Goal: Understand process/instructions: Learn how to perform a task or action

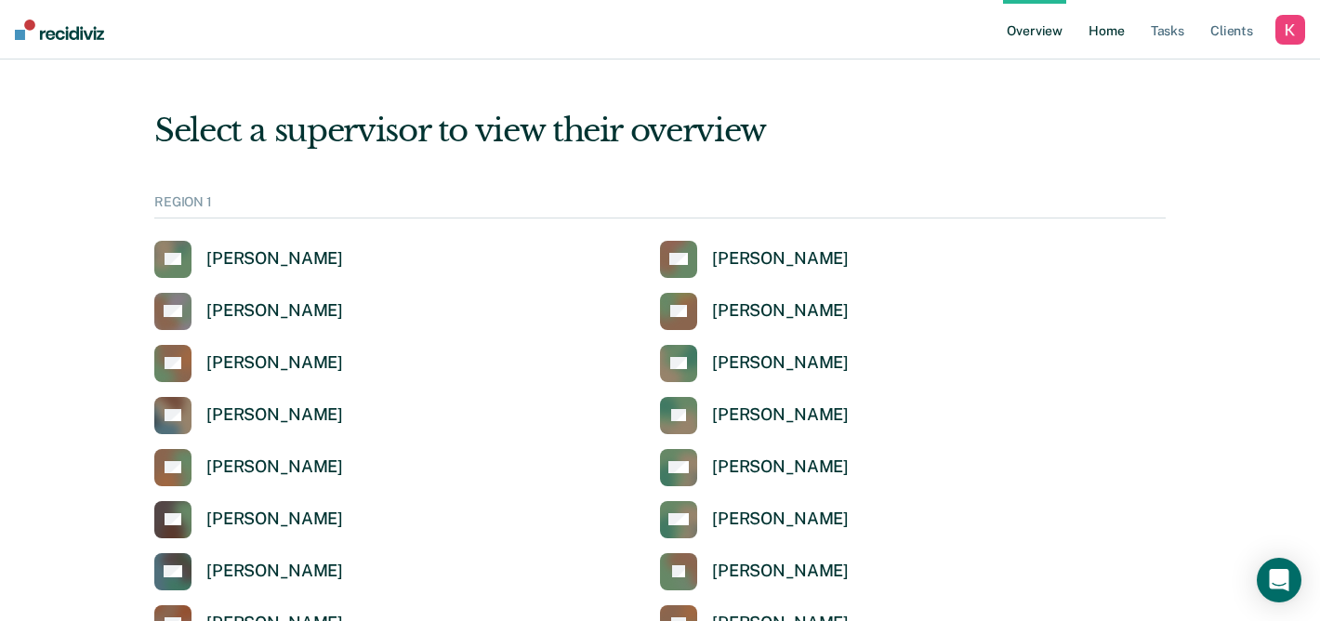
click at [1109, 27] on link "Home" at bounding box center [1106, 30] width 43 height 60
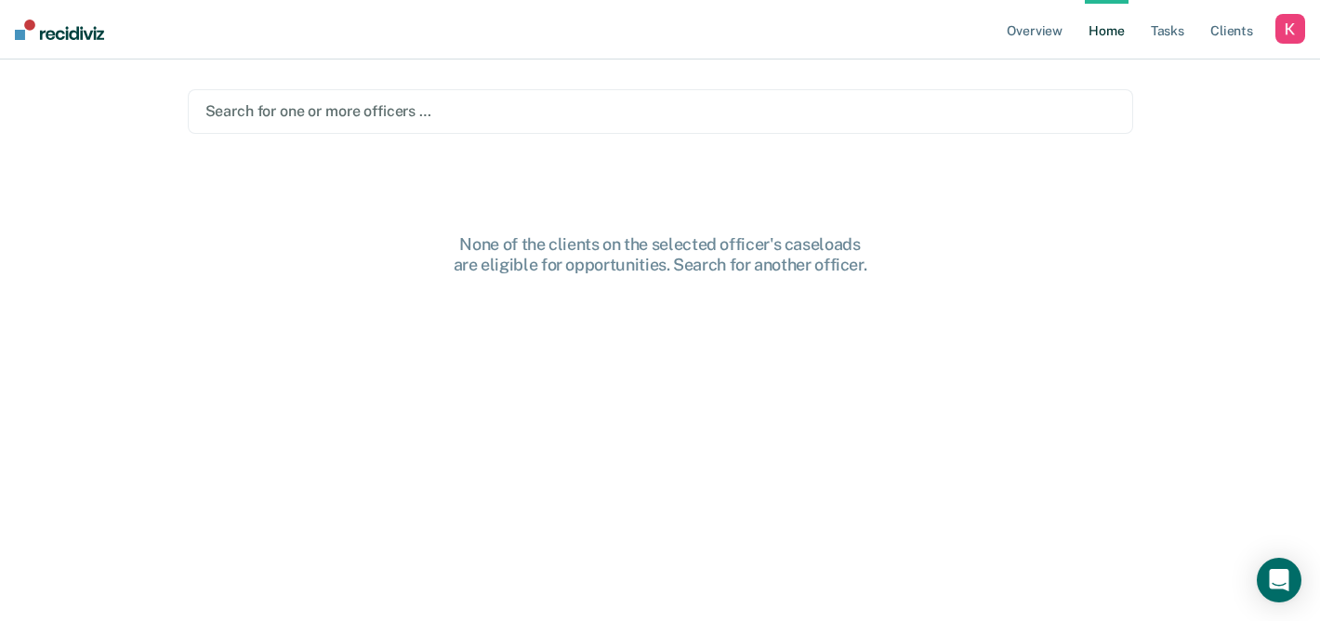
click at [843, 78] on main "Search for one or more officers … None of the clients on the selected officer's…" at bounding box center [661, 318] width 990 height 517
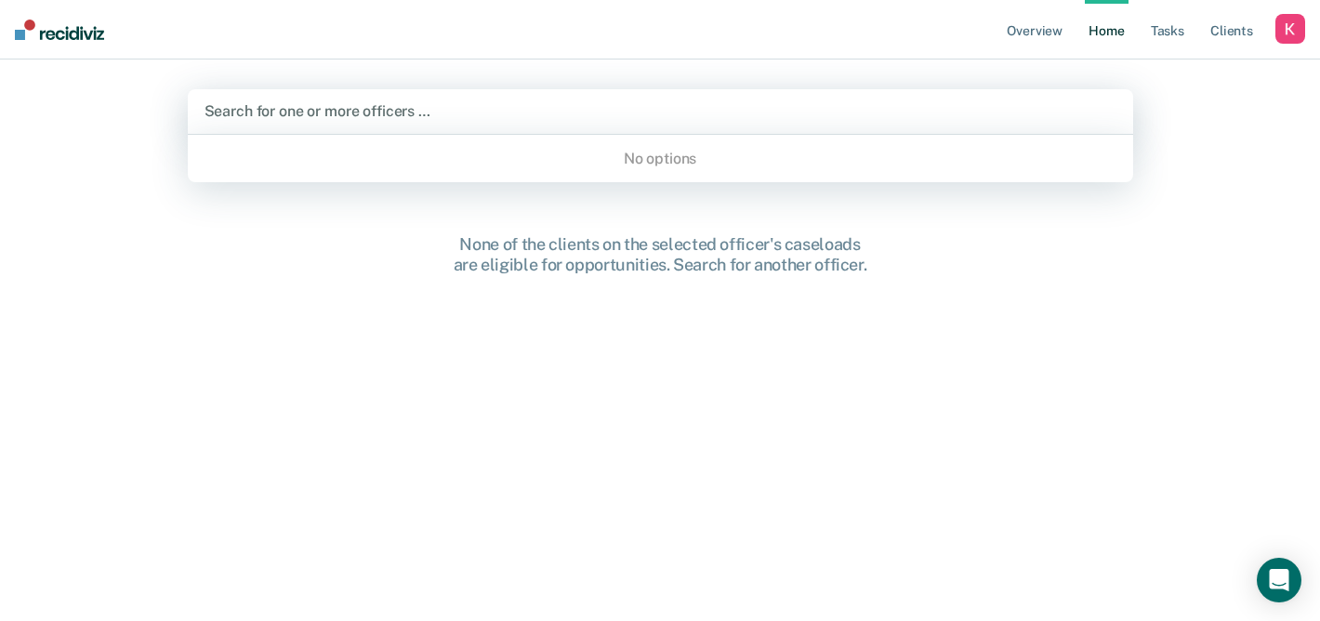
click at [843, 111] on div at bounding box center [661, 110] width 912 height 21
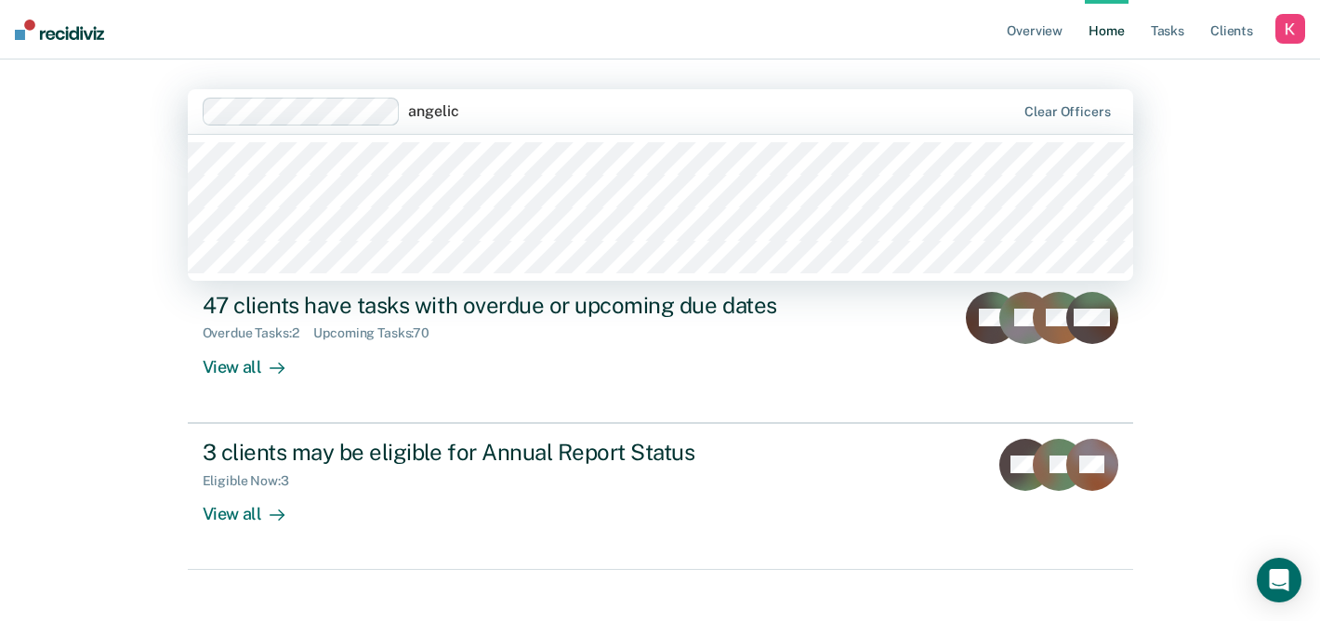
type input "[PERSON_NAME]"
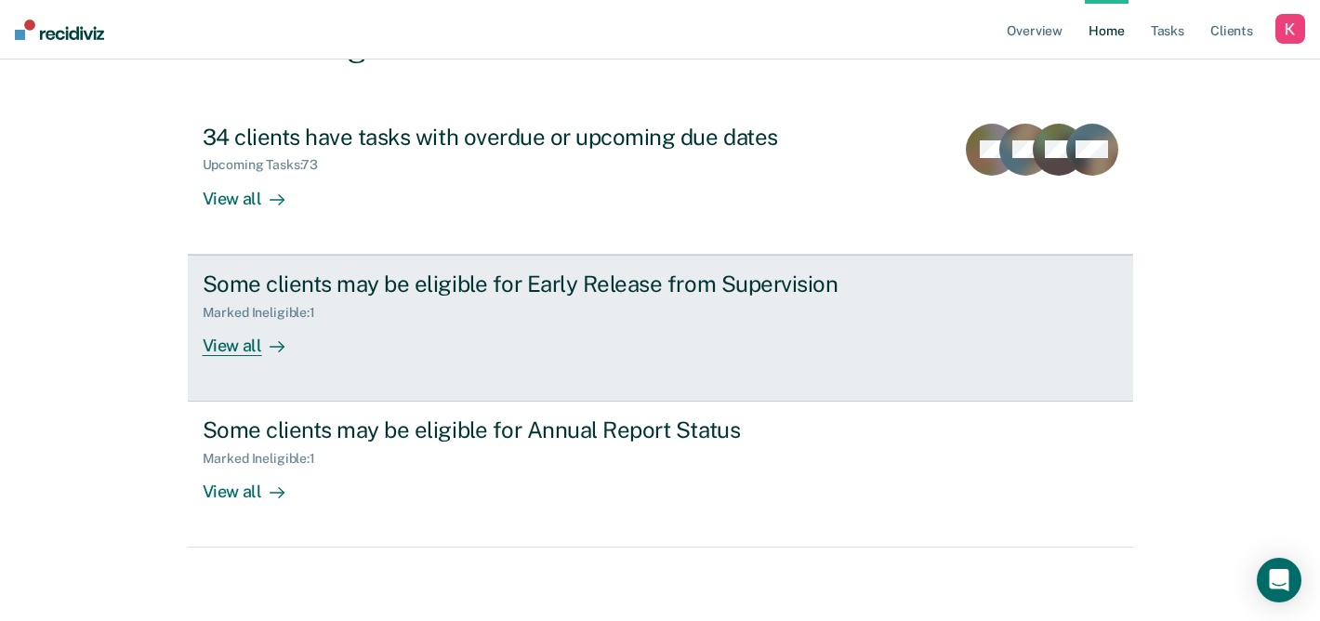
scroll to position [169, 0]
click at [557, 378] on link "Some clients may be eligible for Early Release from Supervision Marked Ineligib…" at bounding box center [661, 327] width 946 height 147
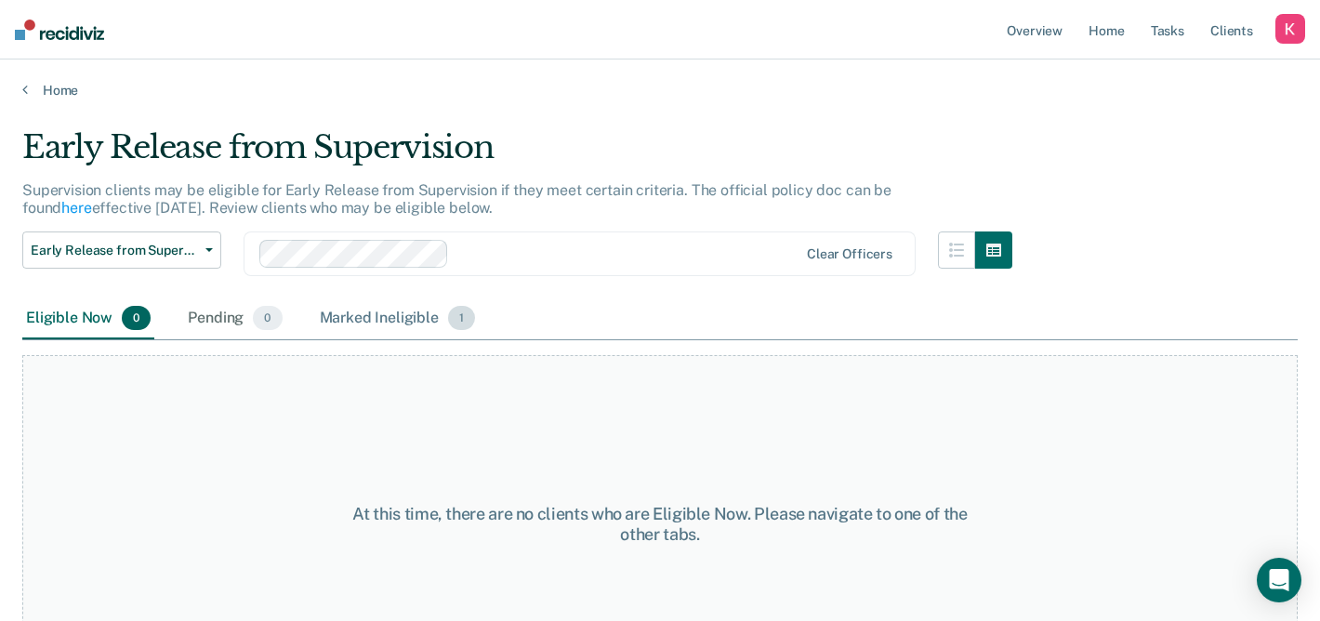
click at [379, 310] on div "Marked Ineligible 1" at bounding box center [398, 318] width 164 height 41
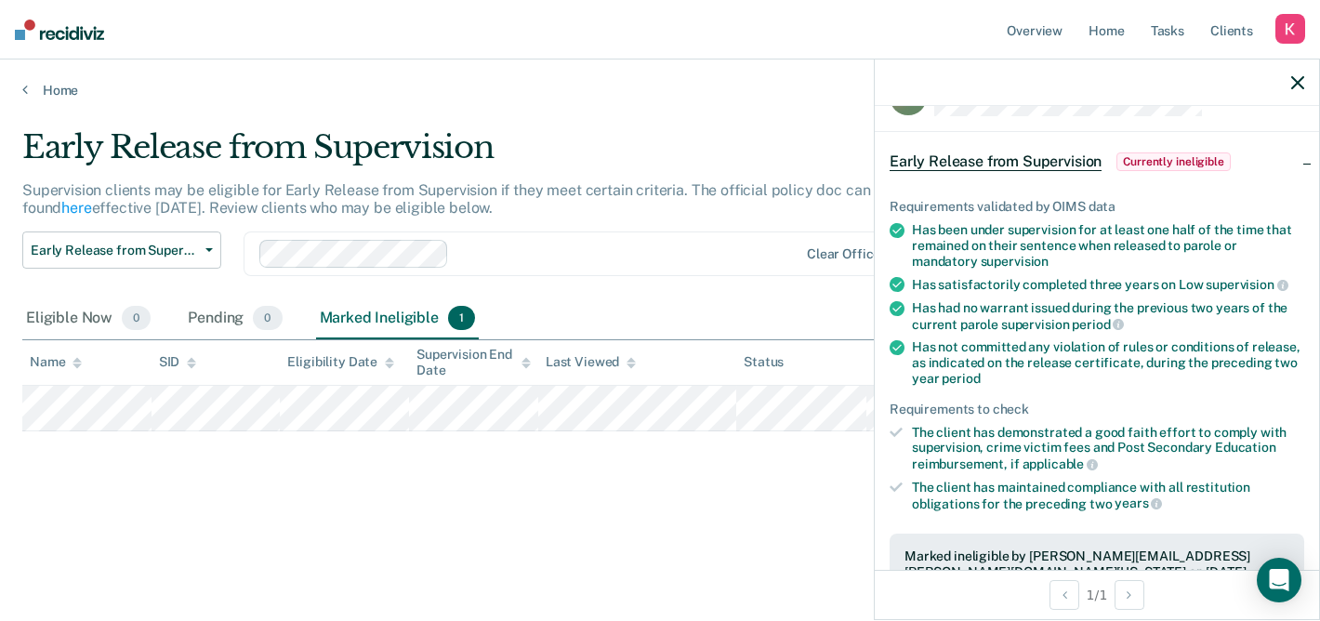
scroll to position [52, 0]
click at [680, 202] on div "Supervision clients may be eligible for Early Release from Supervision if they …" at bounding box center [517, 206] width 990 height 50
click at [1306, 80] on div at bounding box center [1097, 83] width 444 height 46
click at [1302, 86] on icon "button" at bounding box center [1298, 82] width 13 height 13
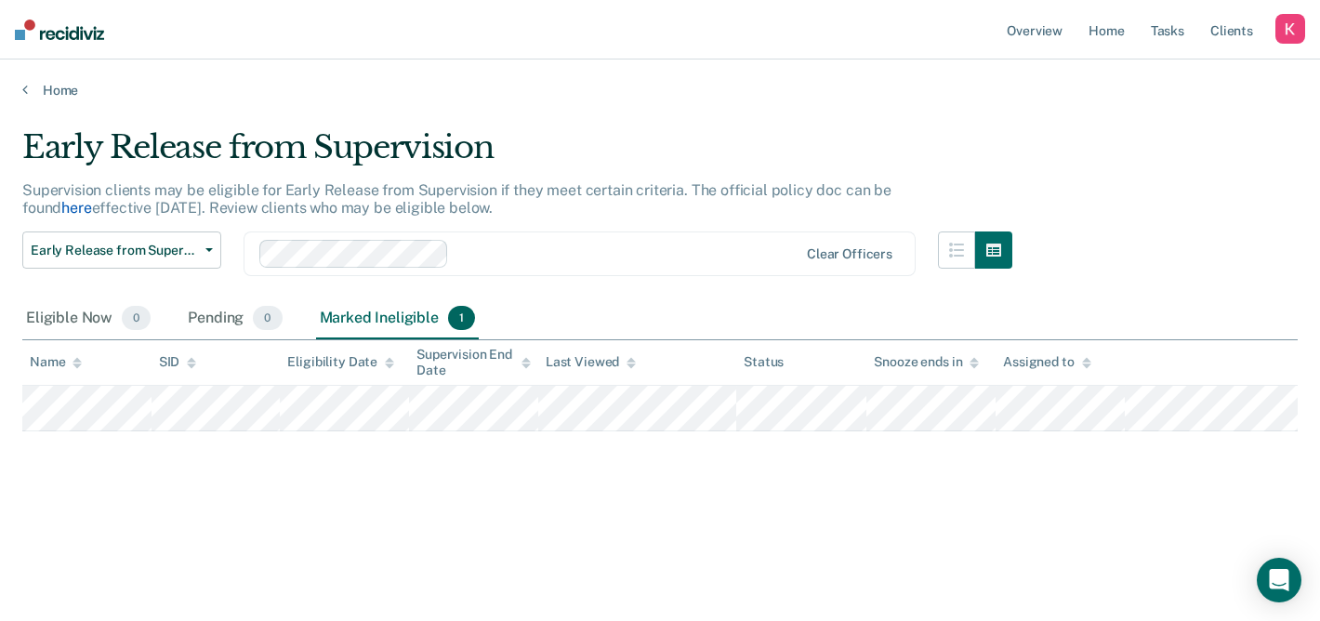
click at [91, 199] on link "here" at bounding box center [76, 208] width 30 height 18
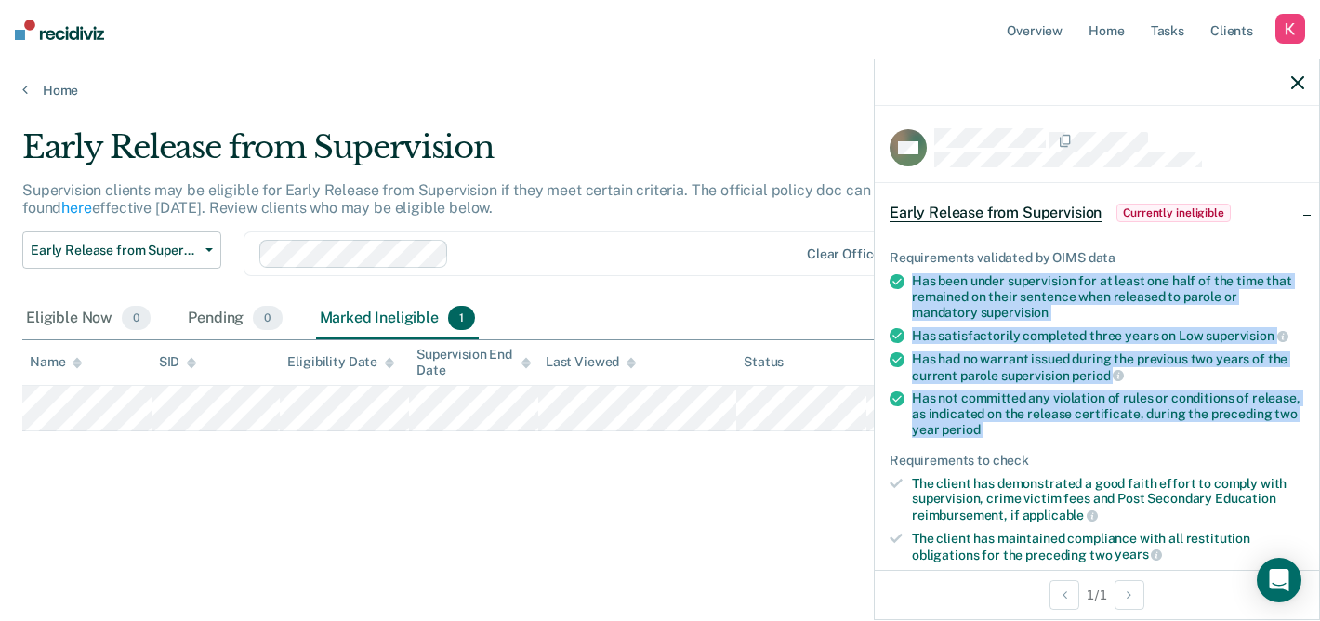
drag, startPoint x: 913, startPoint y: 273, endPoint x: 1112, endPoint y: 437, distance: 257.6
click at [1112, 438] on ul "Requirements validated by OIMS data Has been under supervision for at least one…" at bounding box center [1097, 406] width 415 height 312
click at [1069, 429] on div "Has not committed any violation of rules or conditions of release, as indicated…" at bounding box center [1108, 414] width 392 height 46
drag, startPoint x: 1080, startPoint y: 438, endPoint x: 919, endPoint y: 279, distance: 226.8
click at [919, 279] on ul "Requirements validated by OIMS data Has been under supervision for at least one…" at bounding box center [1097, 406] width 415 height 312
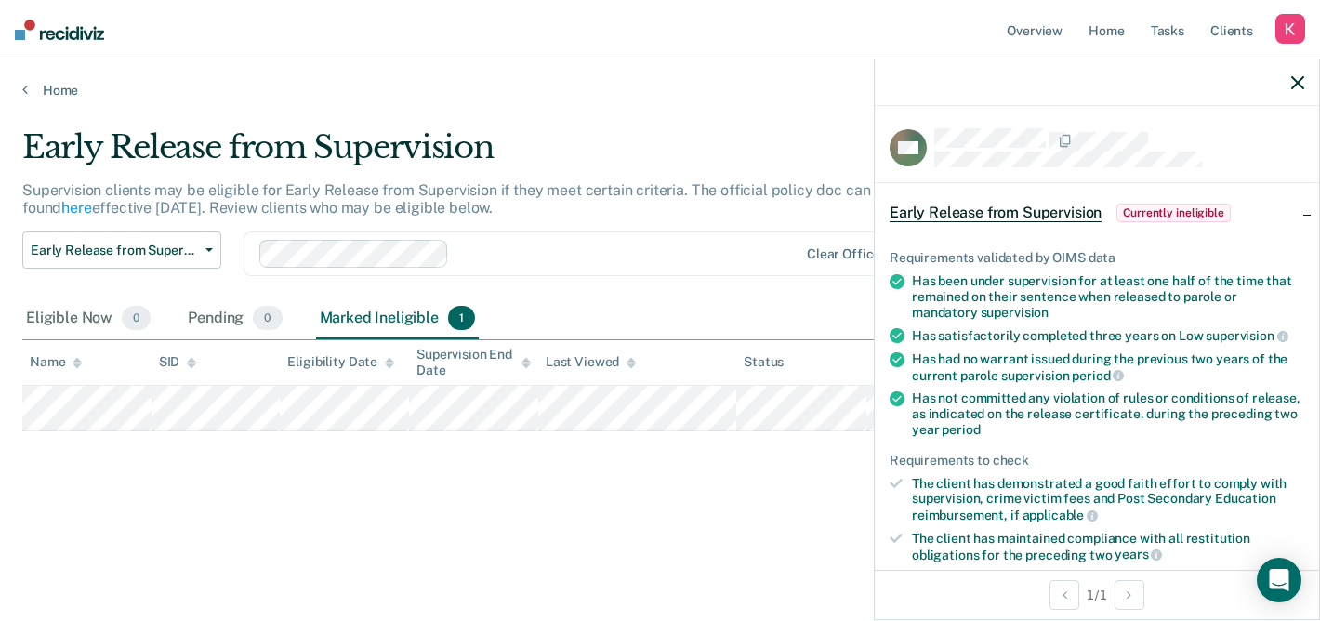
click at [917, 278] on div "Has been under supervision for at least one half of the time that remained on t…" at bounding box center [1108, 296] width 392 height 46
click at [821, 125] on main "Early Release from Supervision Supervision clients may be eligible for Early Re…" at bounding box center [660, 357] width 1320 height 517
click at [1298, 89] on icon "button" at bounding box center [1298, 82] width 13 height 13
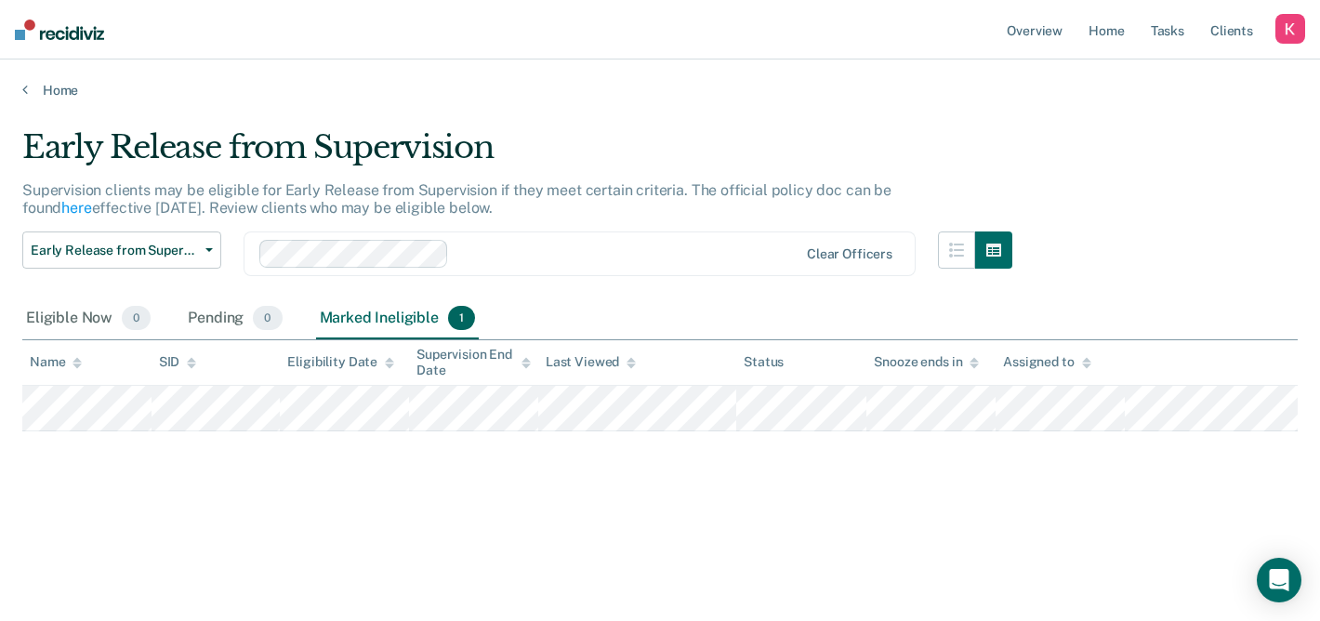
click at [542, 74] on div "Home" at bounding box center [660, 79] width 1320 height 39
